Goal: Task Accomplishment & Management: Manage account settings

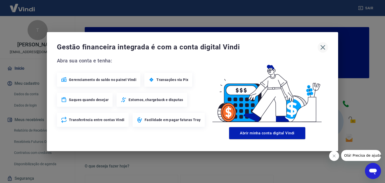
click at [323, 47] on icon "button" at bounding box center [323, 47] width 8 height 8
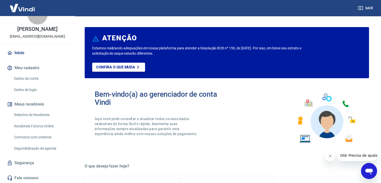
scroll to position [16, 0]
click at [29, 114] on link "Relatório de Recebíveis" at bounding box center [40, 114] width 57 height 10
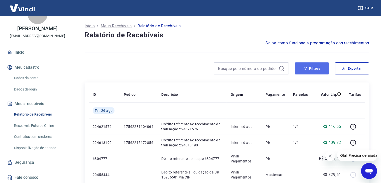
click at [311, 70] on button "Filtros" at bounding box center [312, 68] width 34 height 12
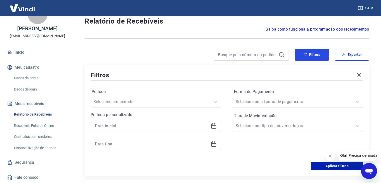
scroll to position [50, 0]
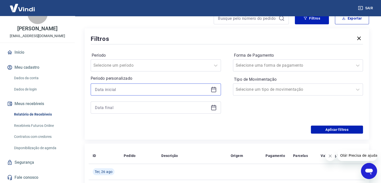
click at [121, 90] on input at bounding box center [152, 90] width 114 height 8
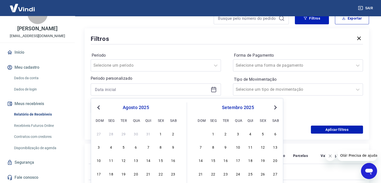
scroll to position [100, 0]
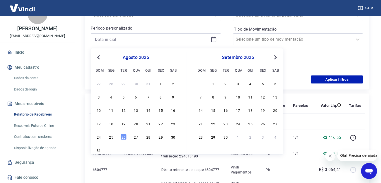
drag, startPoint x: 112, startPoint y: 123, endPoint x: 37, endPoint y: 2, distance: 143.1
click at [112, 123] on div "18" at bounding box center [111, 123] width 6 height 6
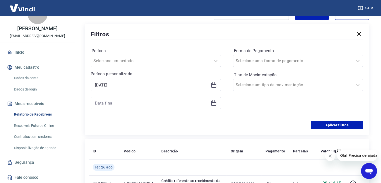
scroll to position [0, 0]
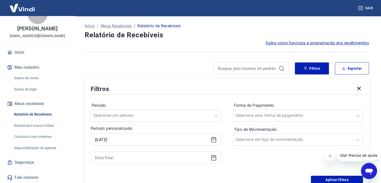
click at [213, 139] on icon at bounding box center [214, 140] width 6 height 6
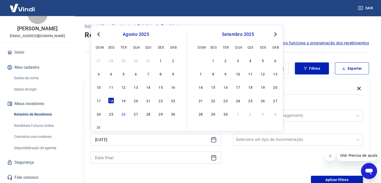
click at [128, 102] on div "17 18 19 20 21 22 23" at bounding box center [136, 100] width 82 height 7
click at [121, 100] on div "19" at bounding box center [123, 100] width 6 height 6
type input "19/08/2025"
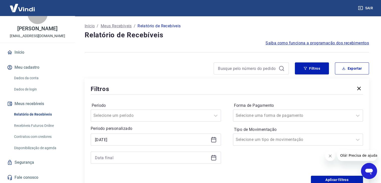
click at [213, 160] on icon at bounding box center [214, 158] width 6 height 6
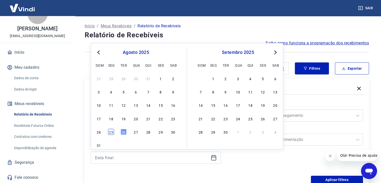
click at [110, 131] on div "25" at bounding box center [111, 132] width 6 height 6
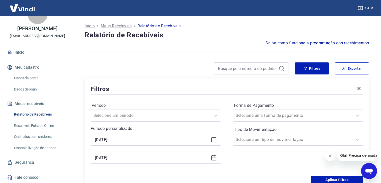
type input "25/08/2025"
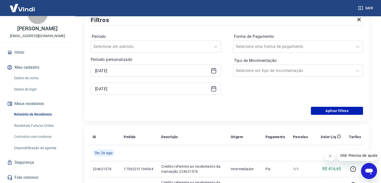
scroll to position [75, 0]
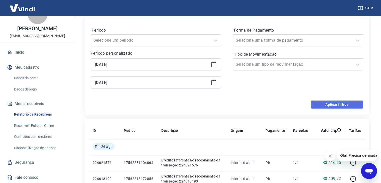
click at [318, 105] on button "Aplicar filtros" at bounding box center [337, 104] width 52 height 8
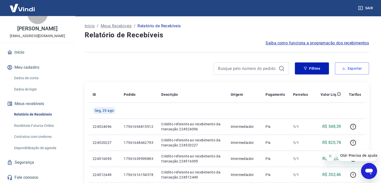
click at [342, 70] on button "Exportar" at bounding box center [352, 68] width 34 height 12
type input "19/08/2025"
type input "25/08/2025"
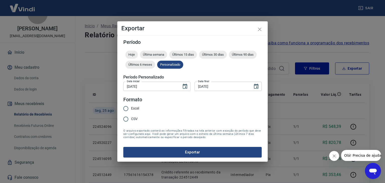
click at [125, 108] on input "Excel" at bounding box center [125, 108] width 11 height 11
radio input "true"
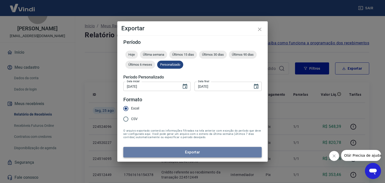
click at [202, 155] on button "Exportar" at bounding box center [192, 152] width 138 height 11
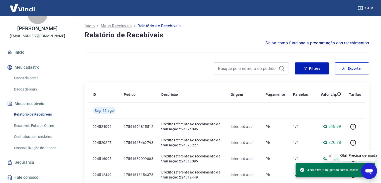
drag, startPoint x: 131, startPoint y: 46, endPoint x: 127, endPoint y: 19, distance: 28.1
click at [131, 46] on div at bounding box center [227, 52] width 284 height 12
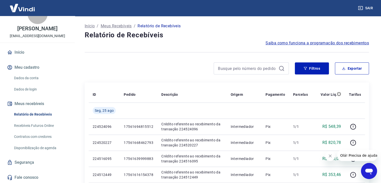
click at [367, 6] on button "Sair" at bounding box center [366, 8] width 18 height 9
